Goal: Task Accomplishment & Management: Manage account settings

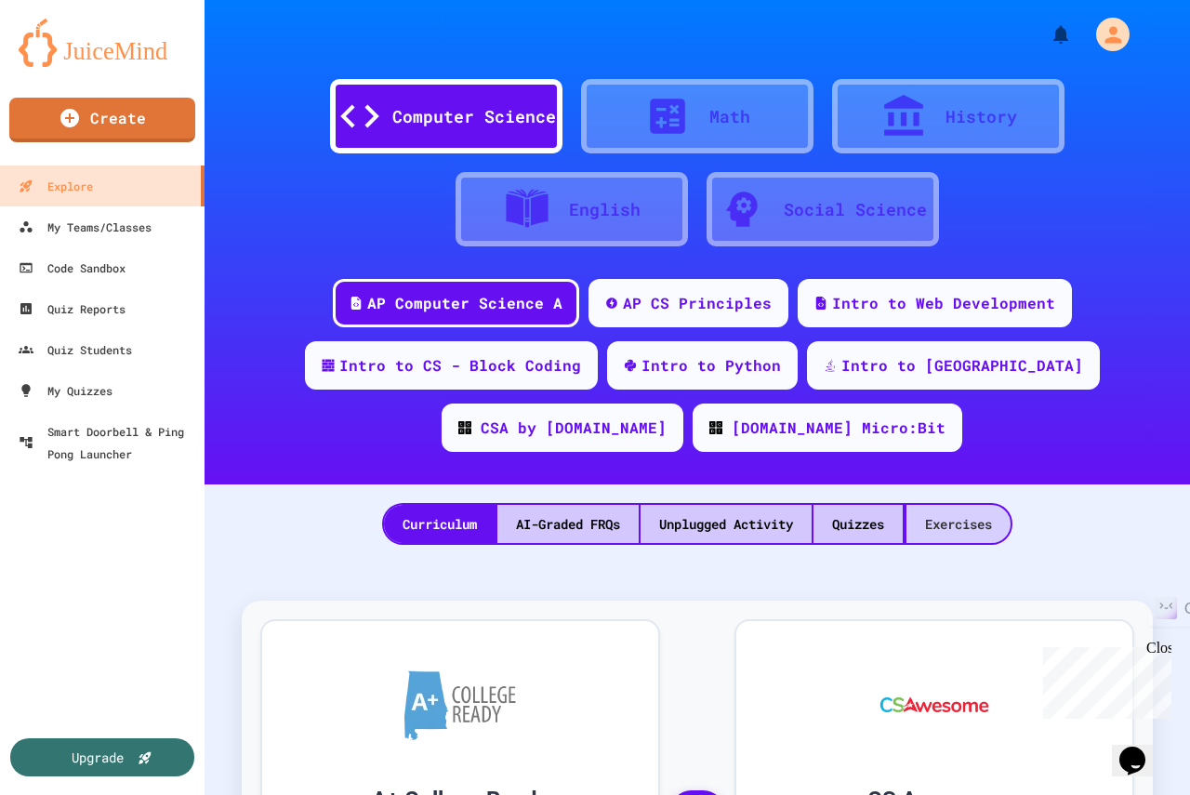
click at [951, 516] on div "Exercises" at bounding box center [959, 524] width 104 height 38
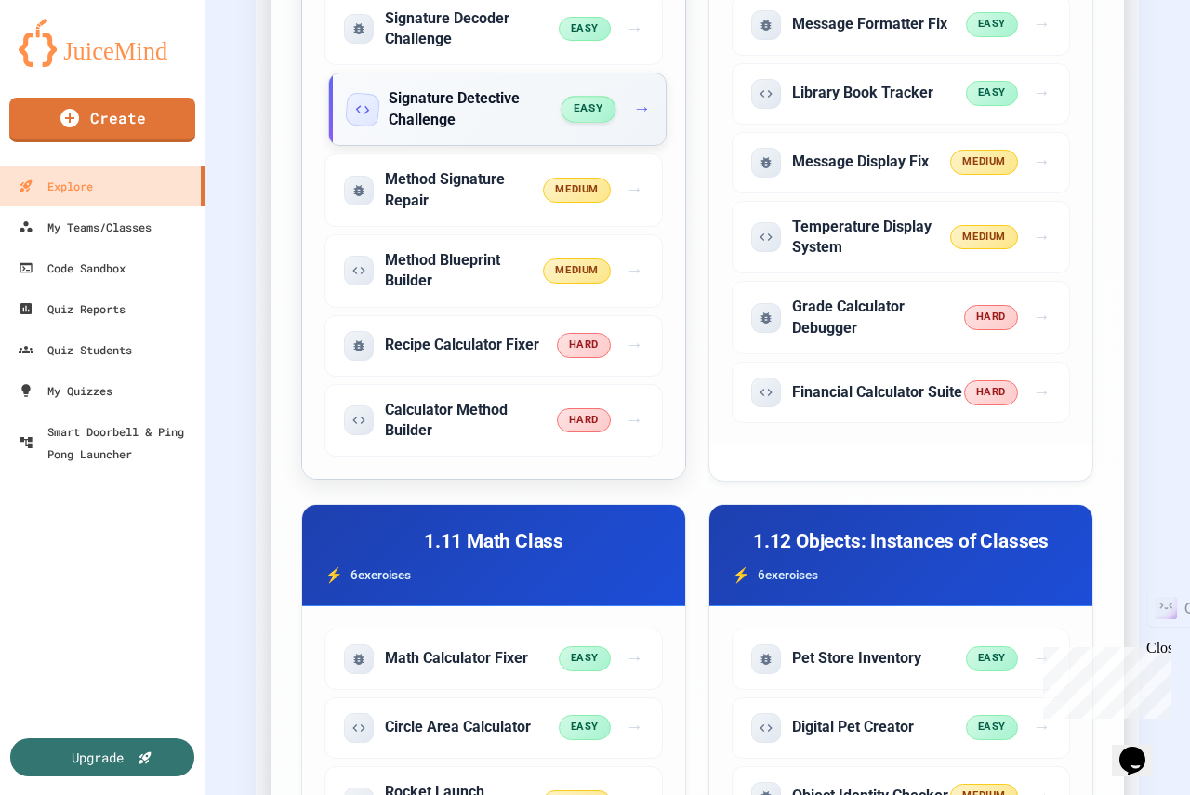
scroll to position [3254, 0]
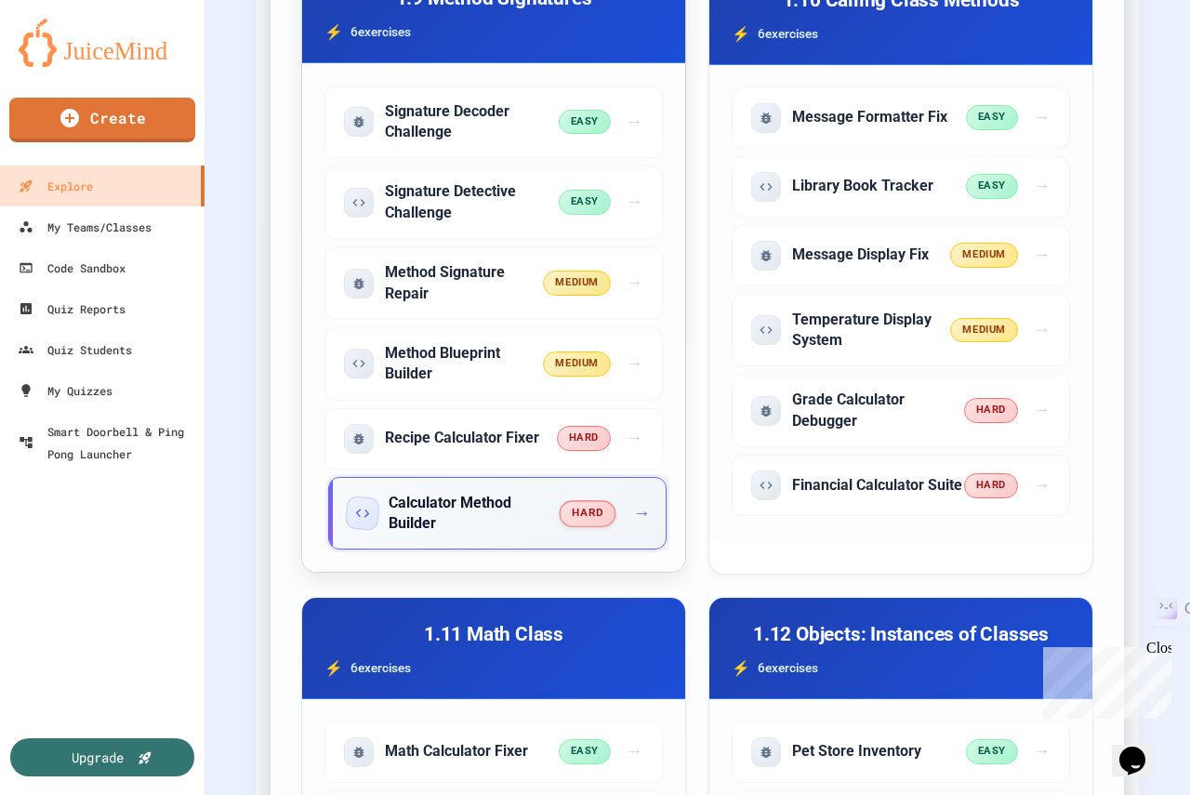
click at [642, 527] on span "→" at bounding box center [642, 513] width 18 height 27
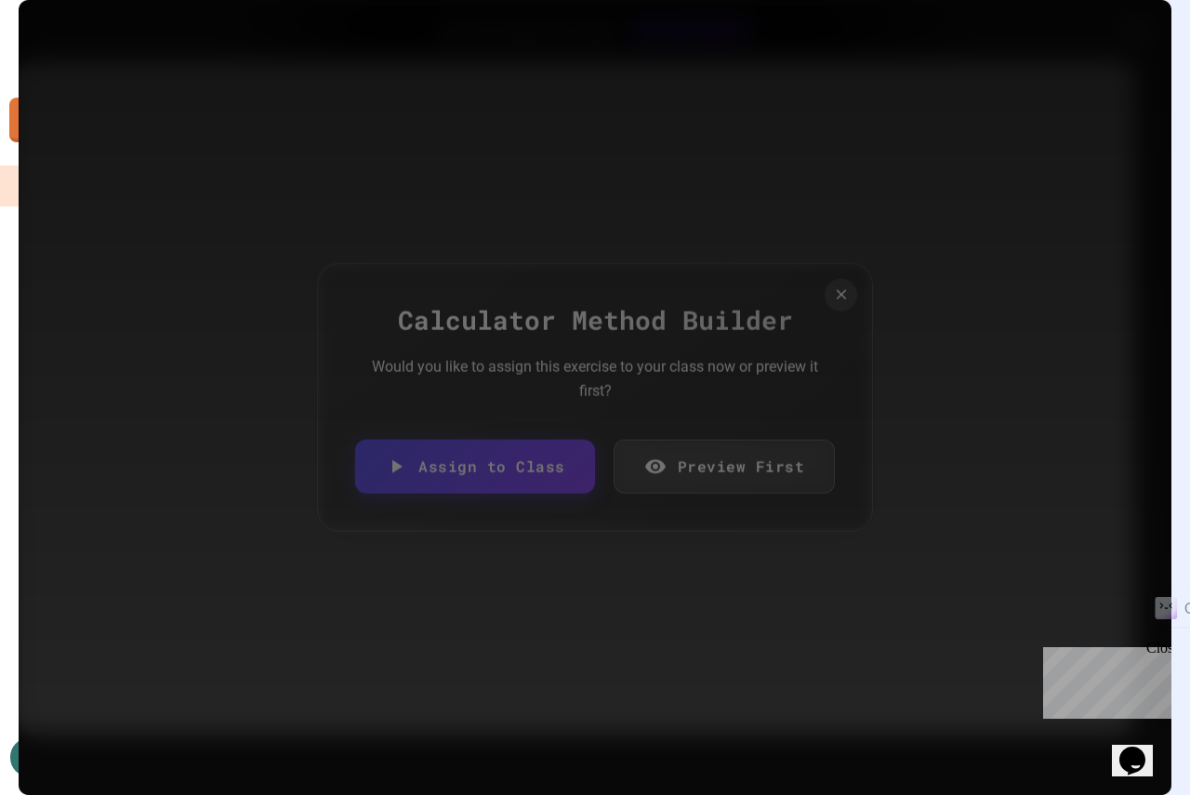
click at [532, 470] on link "Assign to Class" at bounding box center [475, 467] width 240 height 54
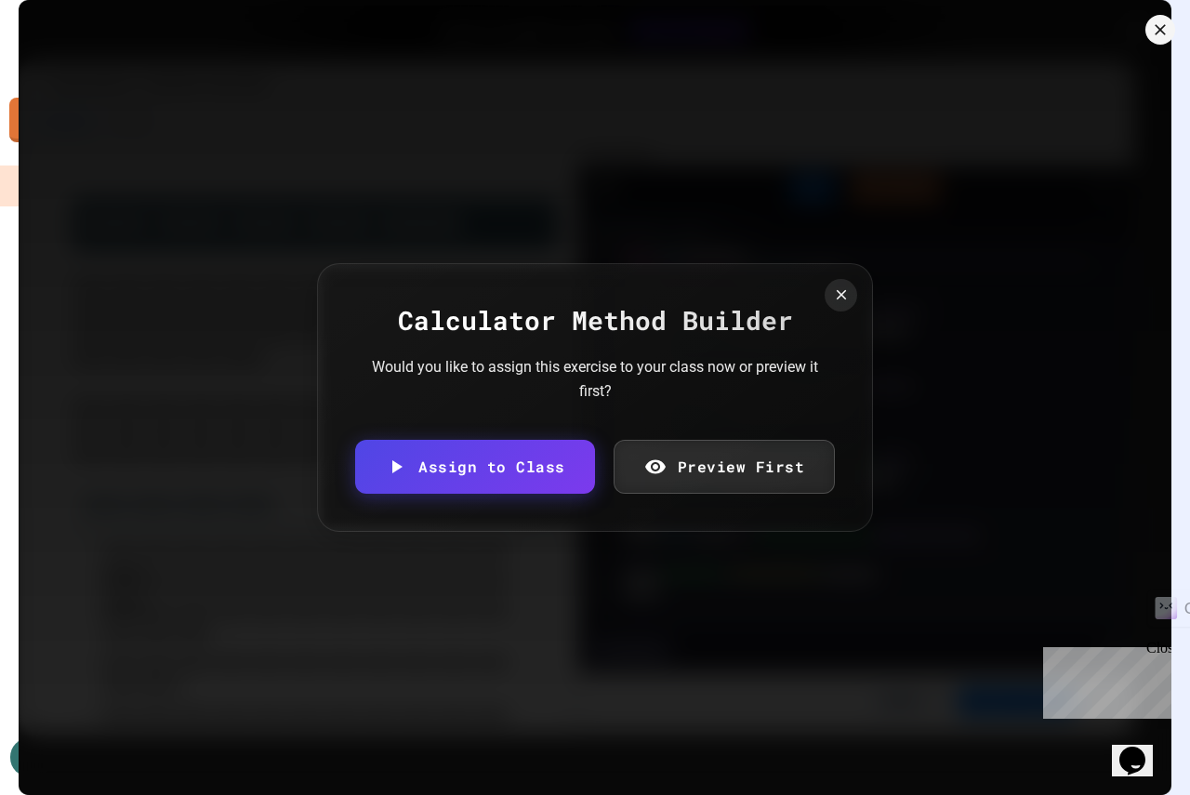
click at [497, 435] on body "We are updating our servers at 9:30PM EST [DATE]. [PERSON_NAME] should continue…" at bounding box center [595, 397] width 1190 height 795
type input "**********"
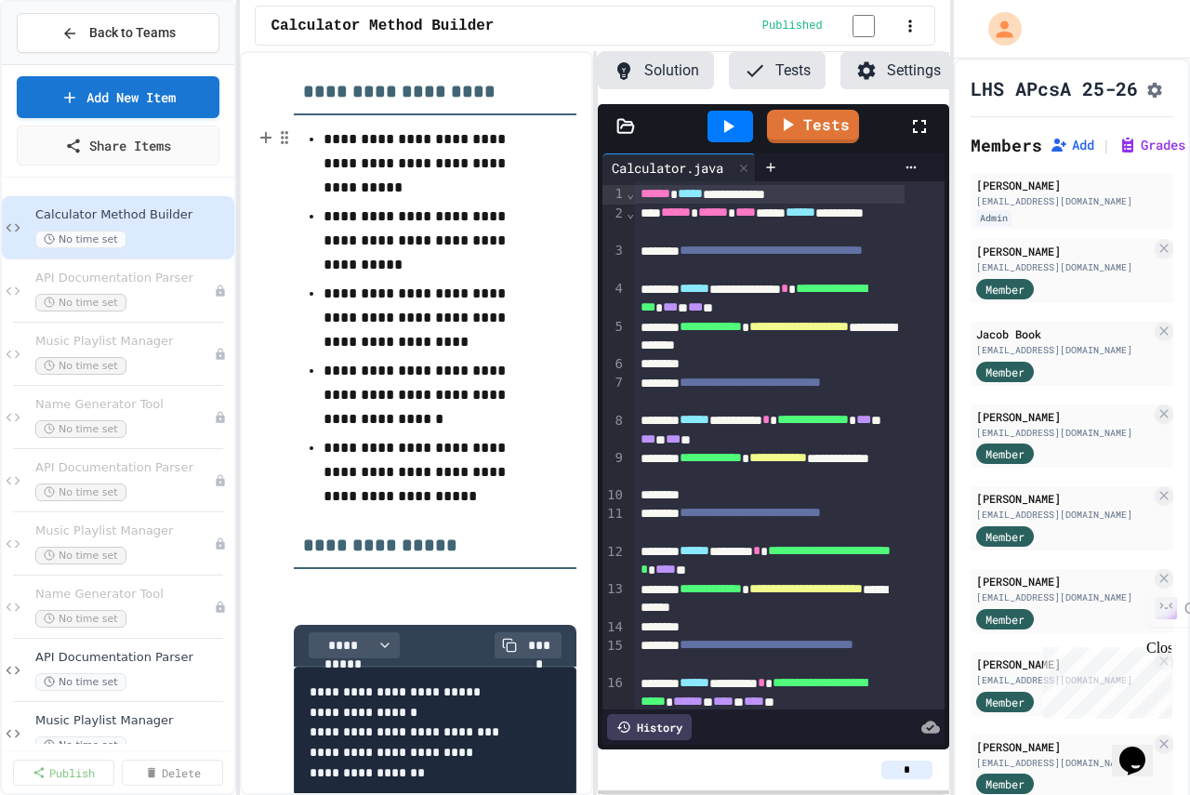
scroll to position [372, 0]
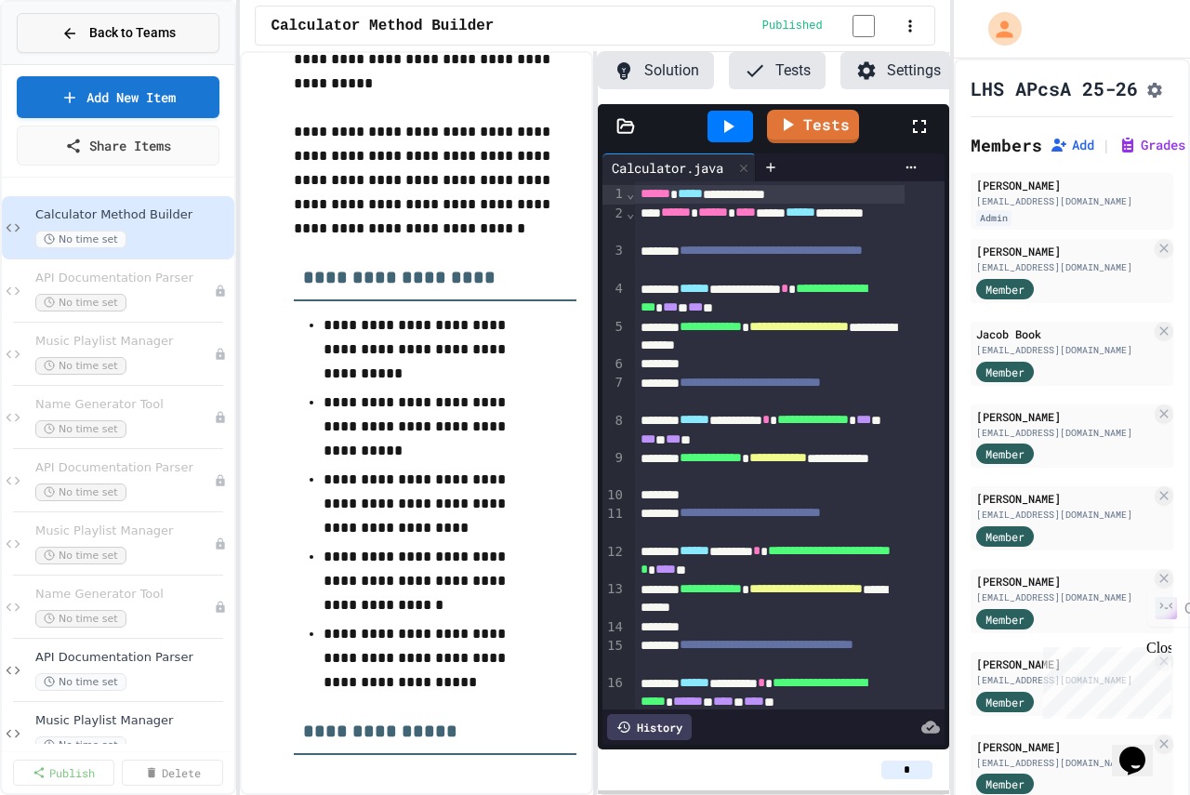
click at [72, 28] on icon at bounding box center [69, 33] width 17 height 17
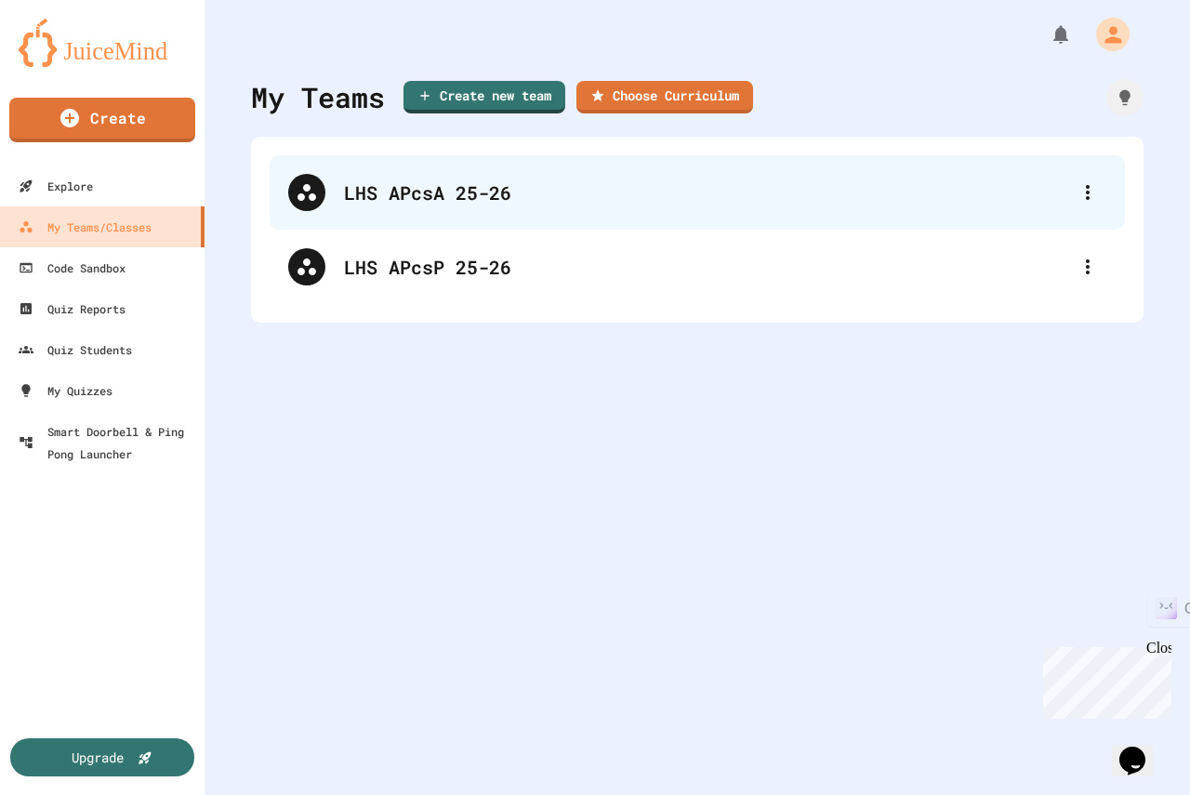
click at [391, 185] on div "LHS APcsA 25-26" at bounding box center [706, 193] width 725 height 28
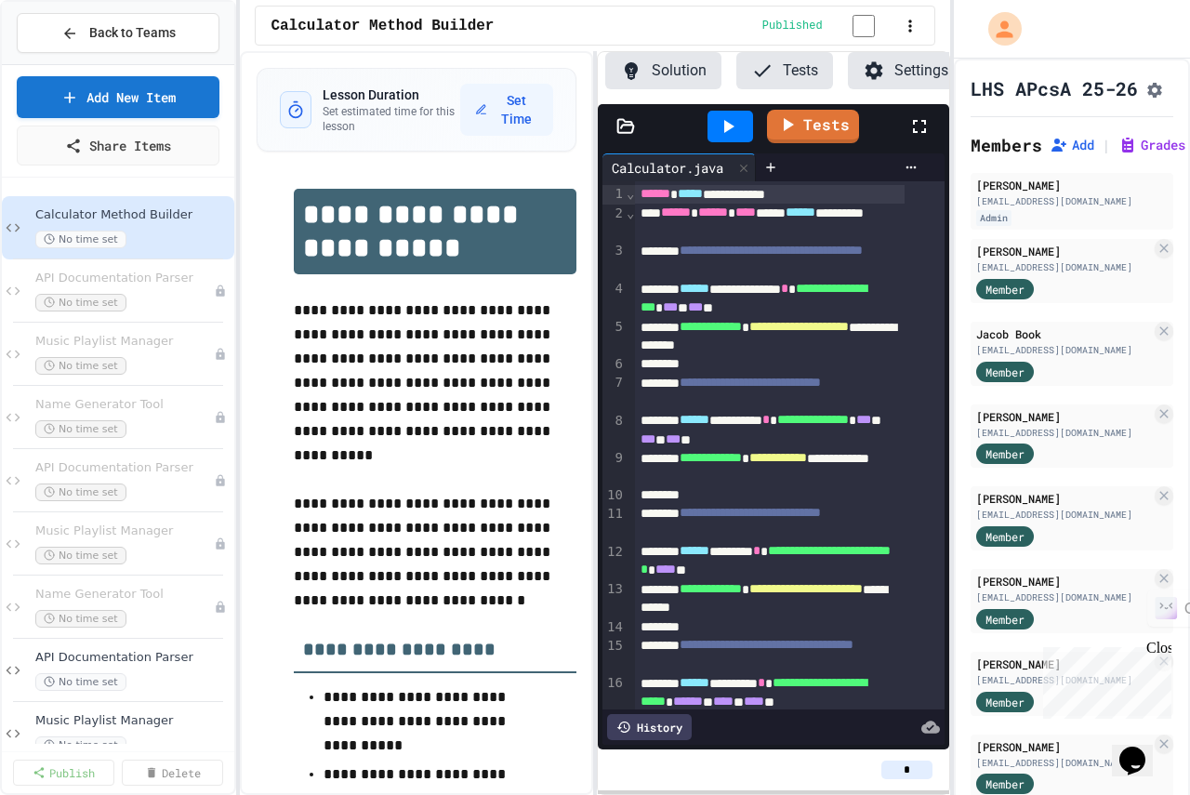
scroll to position [0, 113]
click at [216, 671] on icon at bounding box center [221, 670] width 11 height 11
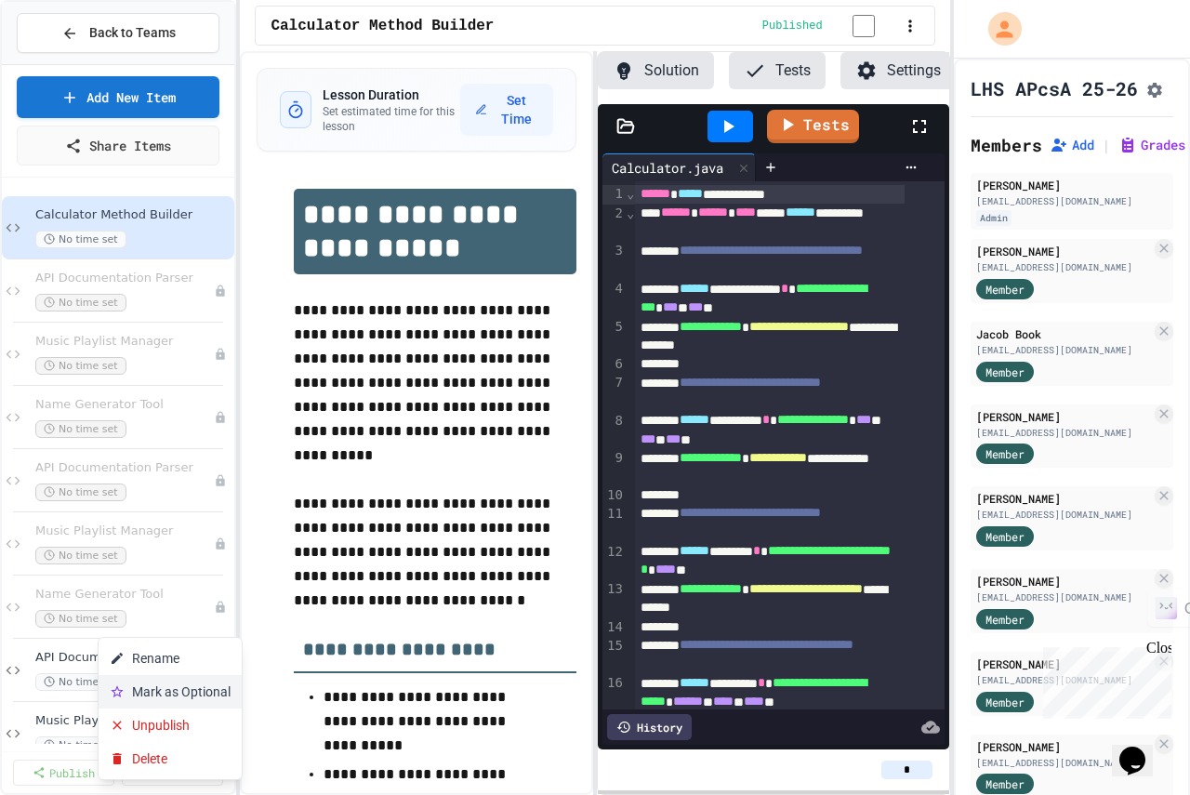
click at [171, 686] on button "Mark as Optional" at bounding box center [170, 691] width 143 height 33
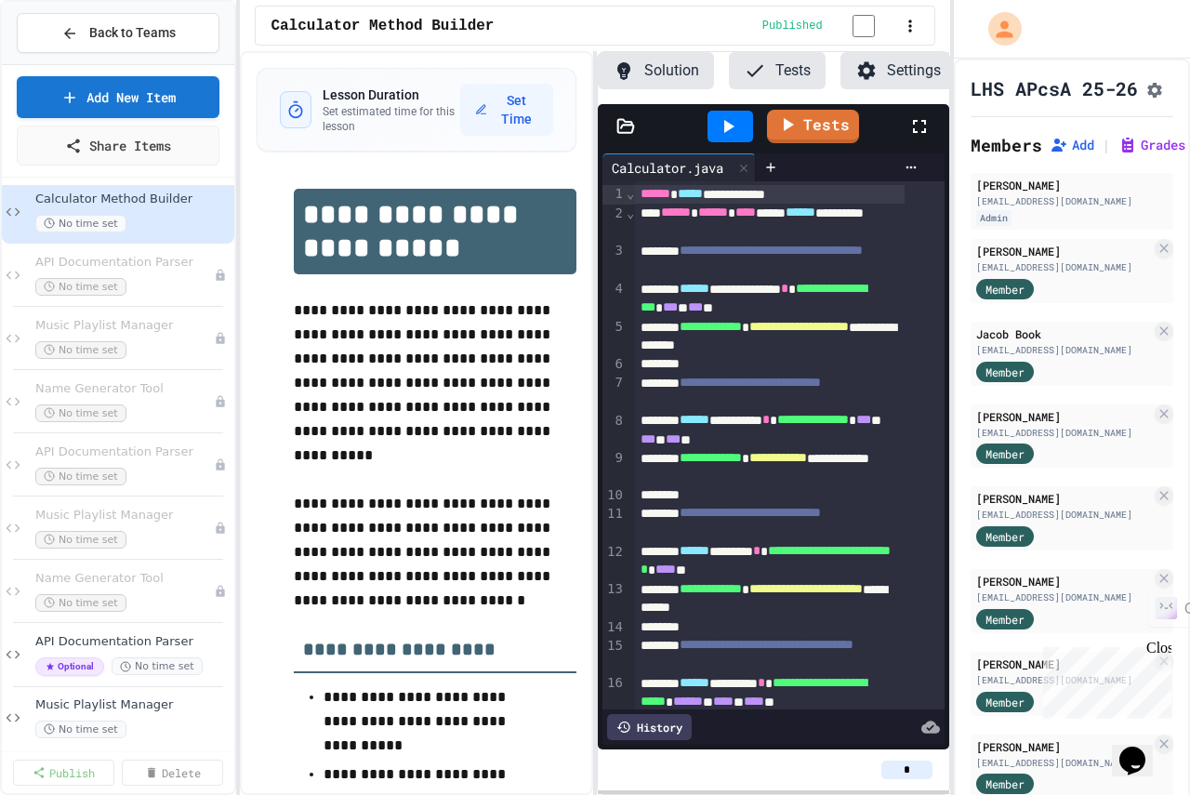
scroll to position [0, 0]
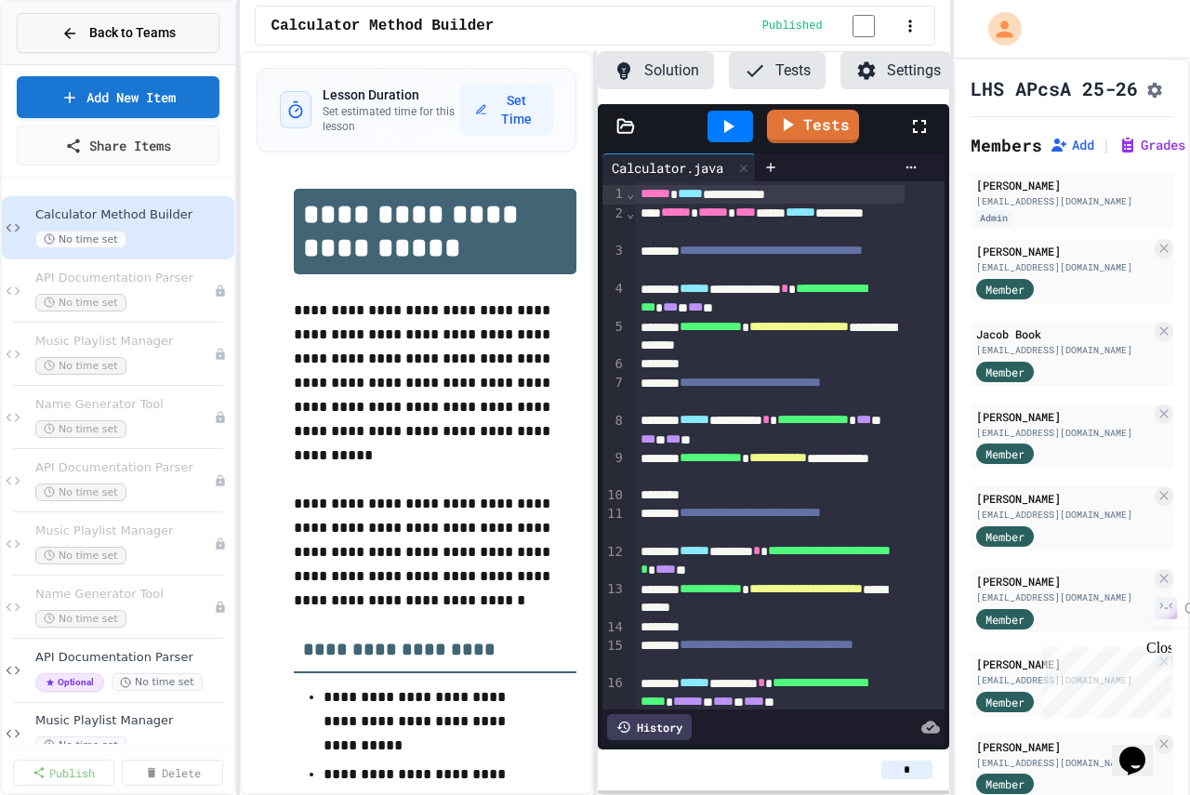
click at [76, 30] on icon at bounding box center [69, 33] width 17 height 17
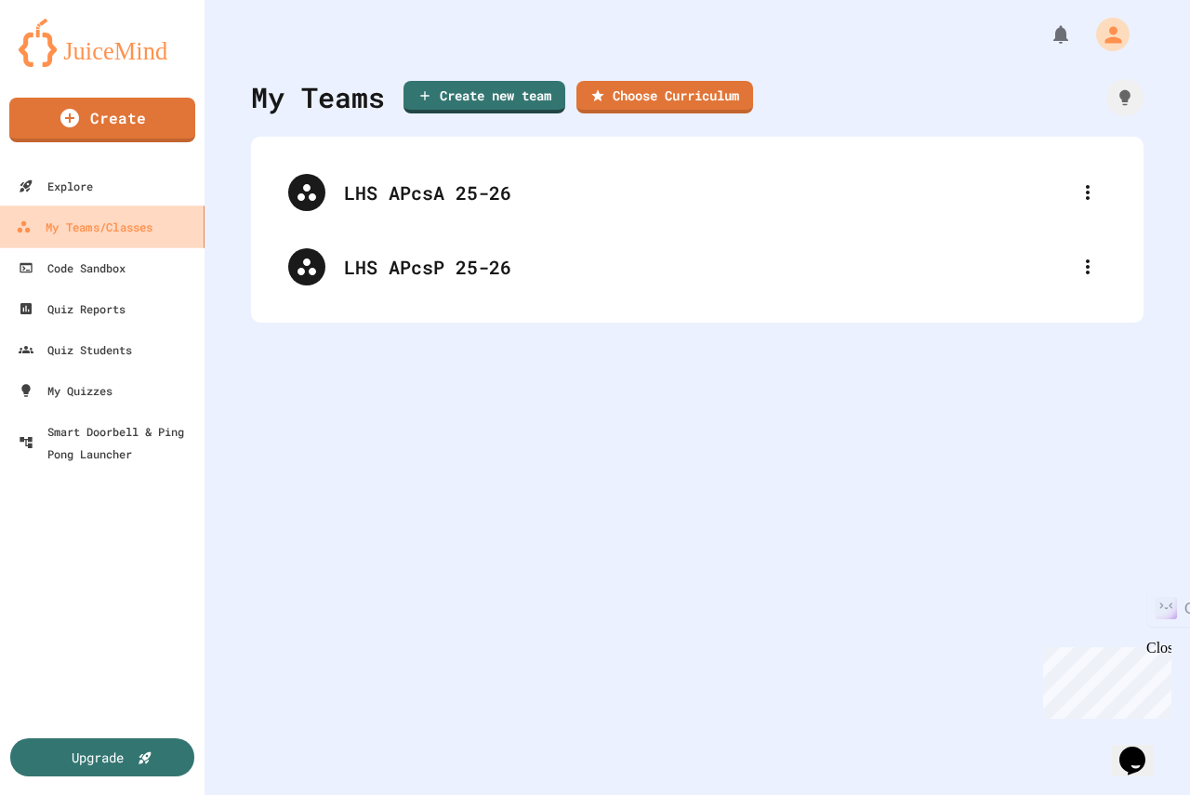
click at [79, 229] on div "My Teams/Classes" at bounding box center [84, 227] width 137 height 23
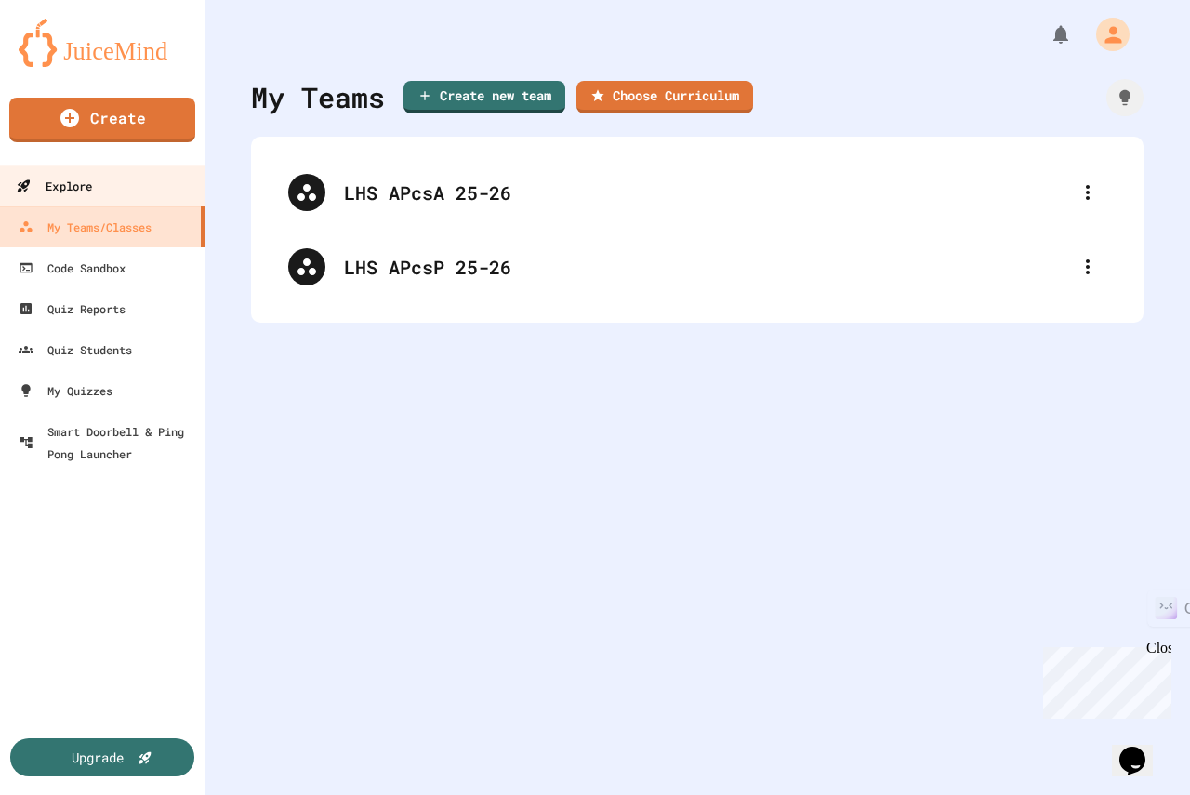
click at [73, 186] on div "Explore" at bounding box center [54, 186] width 76 height 23
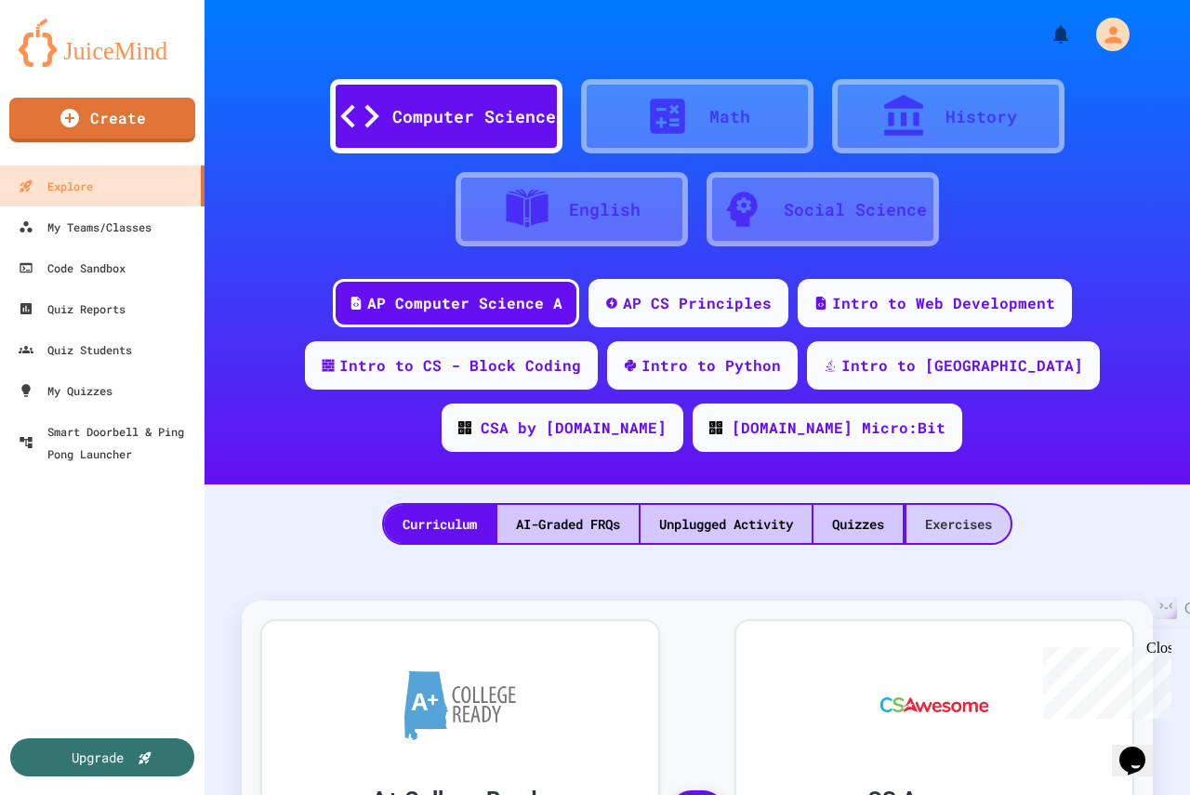
click at [976, 526] on div "Exercises" at bounding box center [959, 524] width 104 height 38
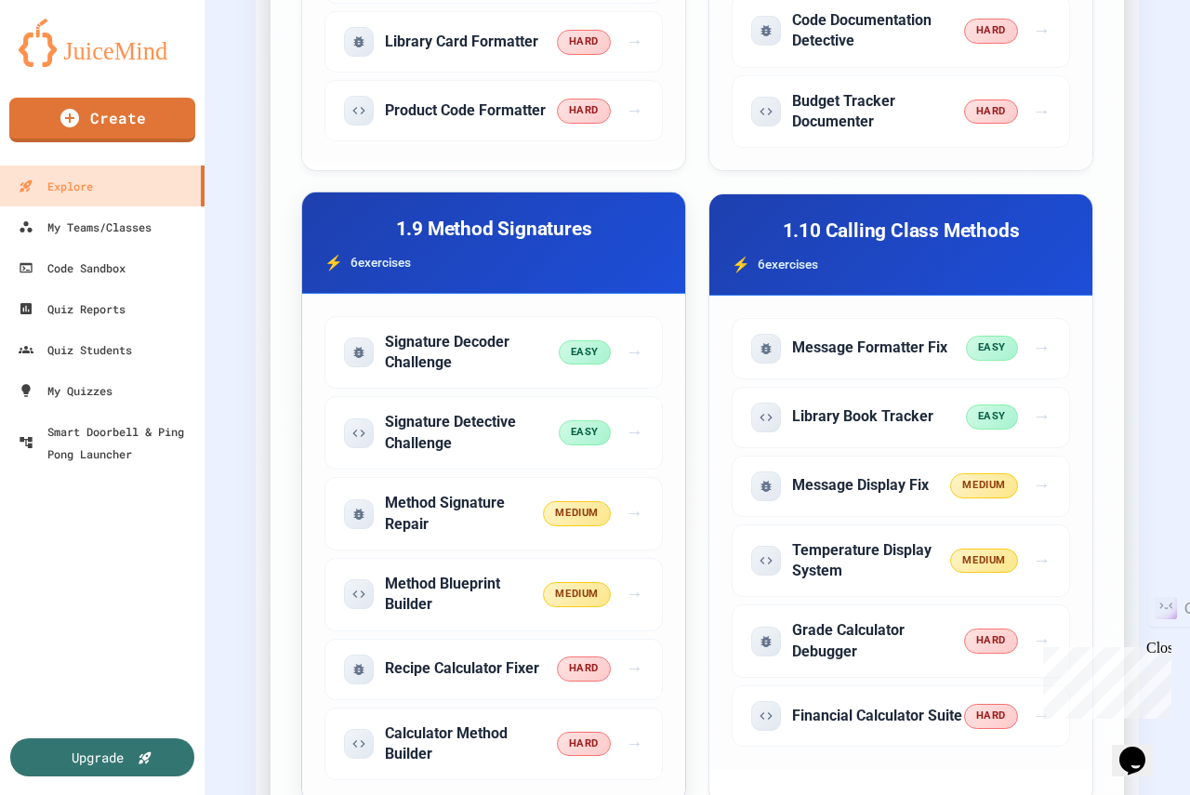
scroll to position [3161, 0]
